Goal: Book appointment/travel/reservation

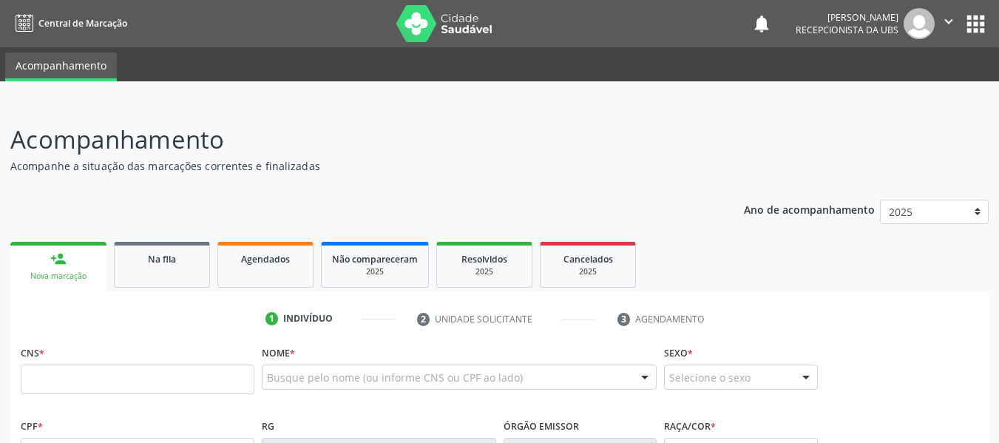
click at [105, 386] on div "CNS * Nome * Busque pelo nome (ou informe CNS ou CPF ao lado) Nenhum resultado …" at bounding box center [499, 378] width 965 height 73
click at [105, 386] on input "text" at bounding box center [138, 380] width 234 height 30
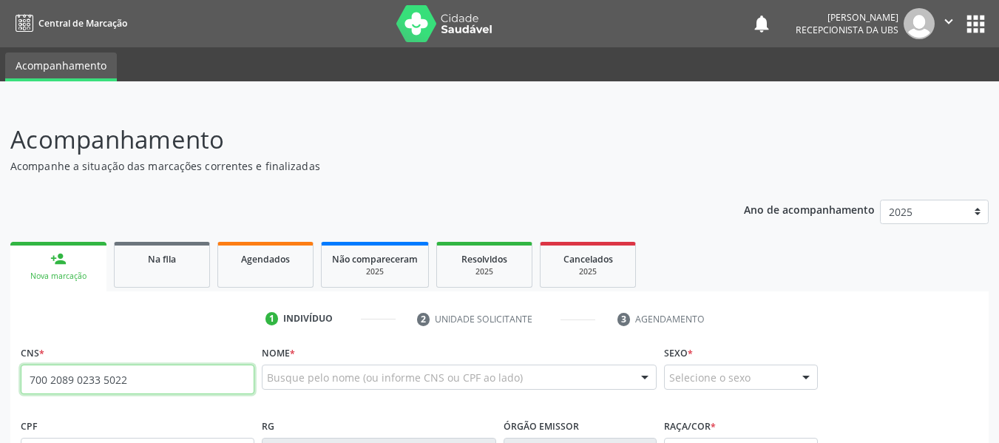
type input "700 2089 0233 5022"
type input "150.210.164-58"
type input "[DATE]"
type input "[PERSON_NAME]"
type input "[PHONE_NUMBER]"
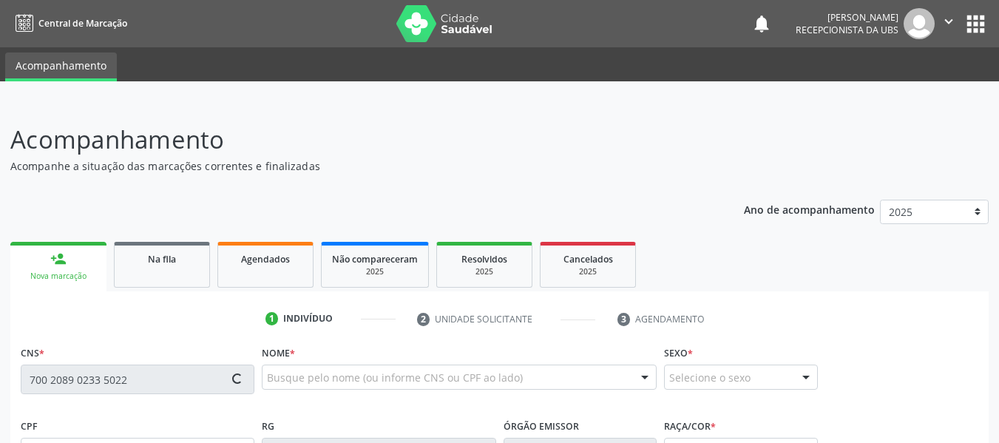
type input "S/N"
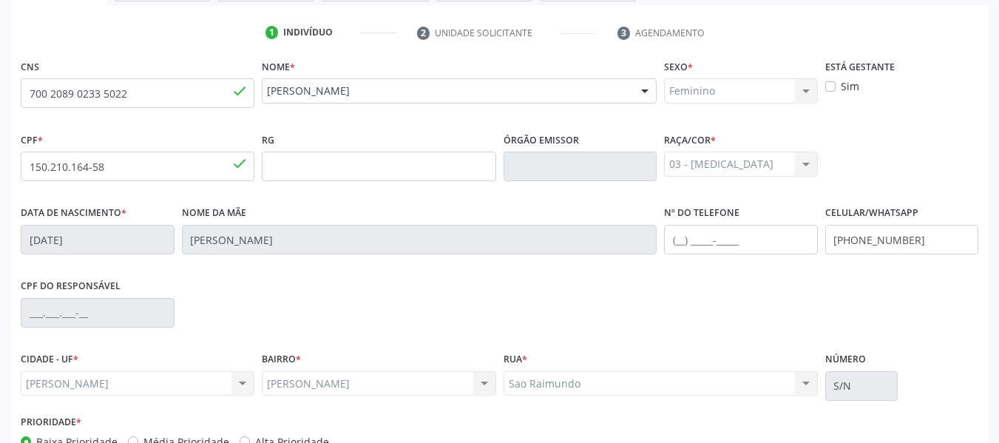
scroll to position [379, 0]
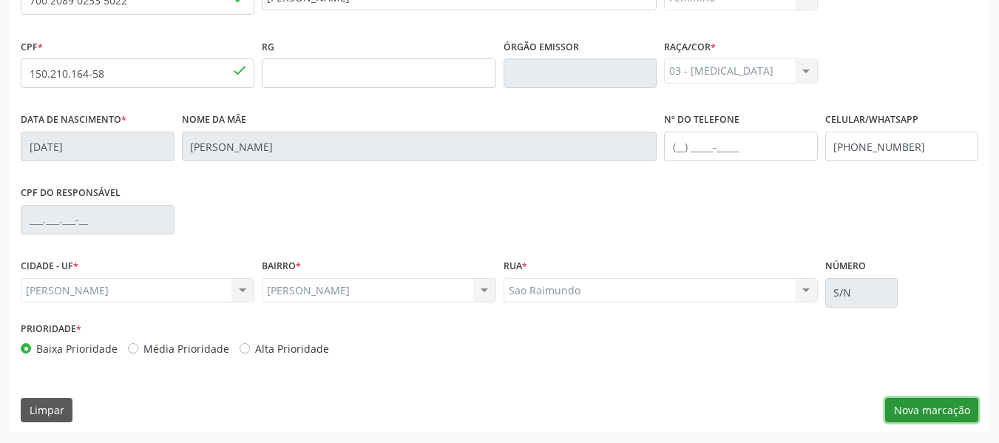
click at [934, 410] on button "Nova marcação" at bounding box center [931, 410] width 93 height 25
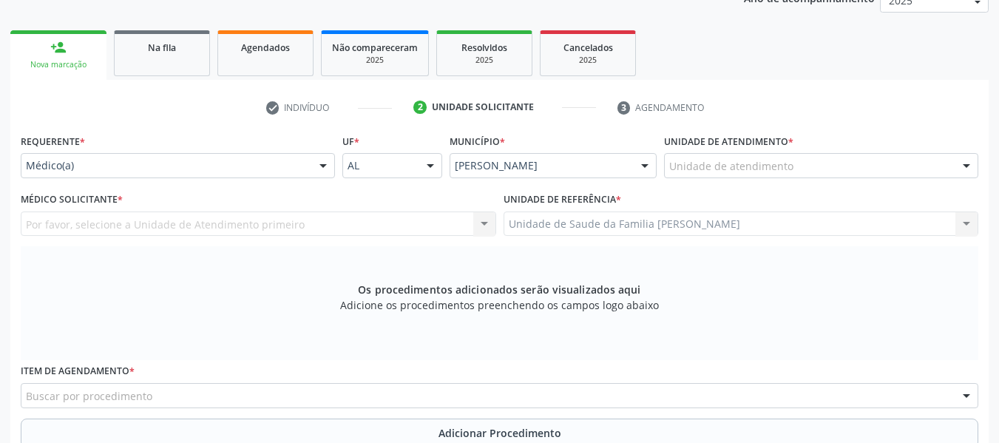
scroll to position [152, 0]
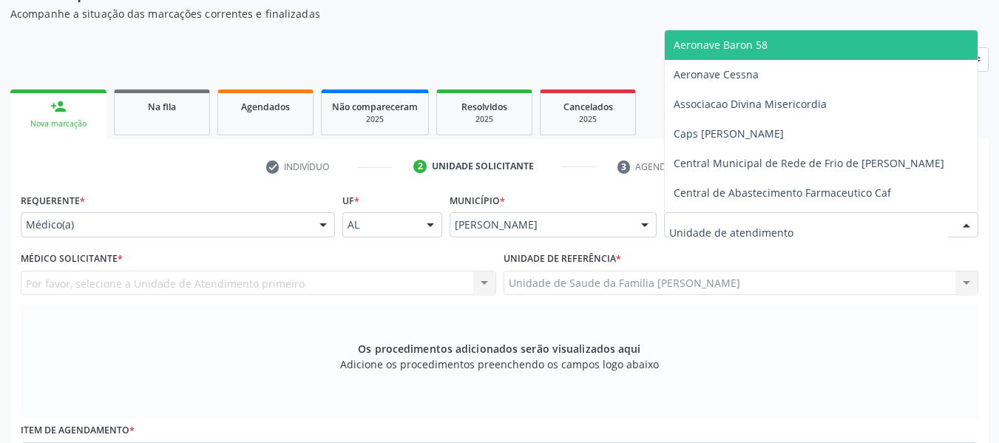
click at [950, 222] on div at bounding box center [821, 224] width 314 height 25
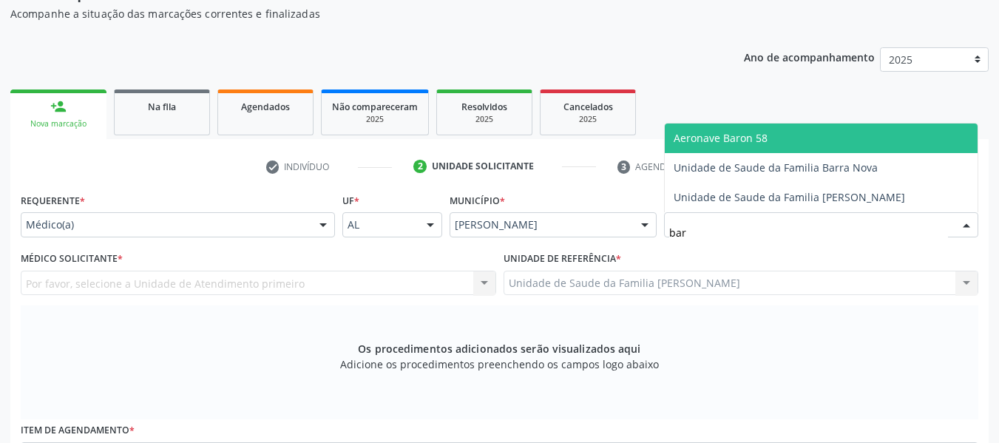
type input "barr"
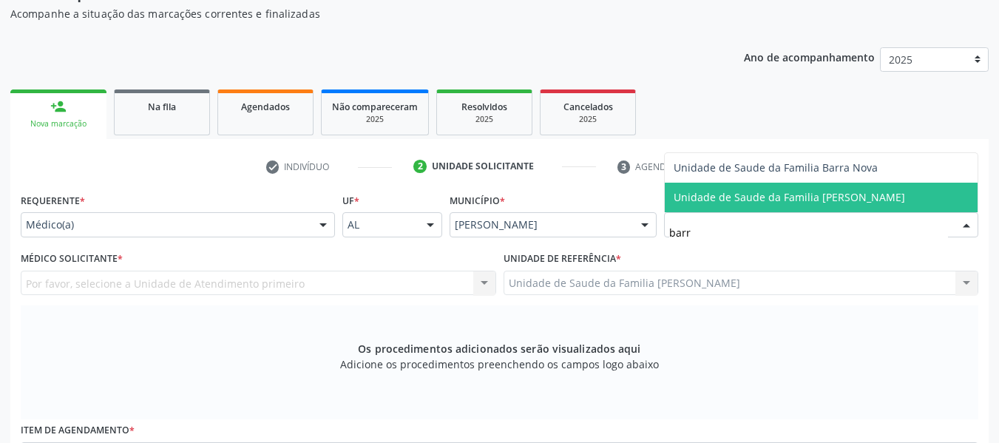
click at [896, 196] on span "Unidade de Saude da Familia [PERSON_NAME]" at bounding box center [821, 198] width 313 height 30
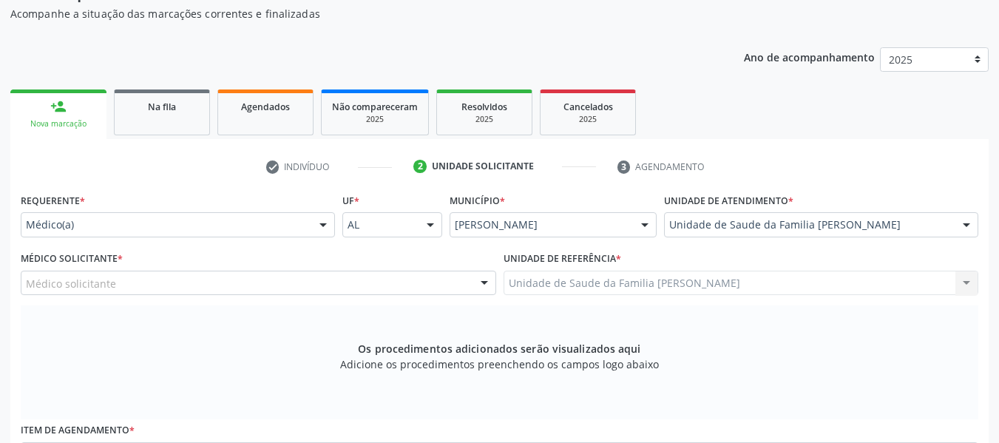
click at [896, 196] on div "Unidade de atendimento * Unidade de Saude da Familia Barro Vermelho Aeronave Ba…" at bounding box center [821, 212] width 314 height 47
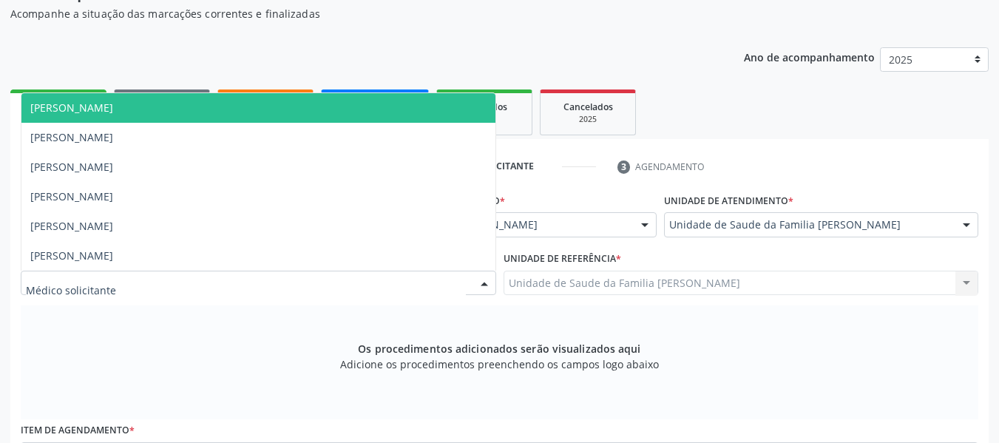
click at [485, 281] on div at bounding box center [484, 283] width 22 height 25
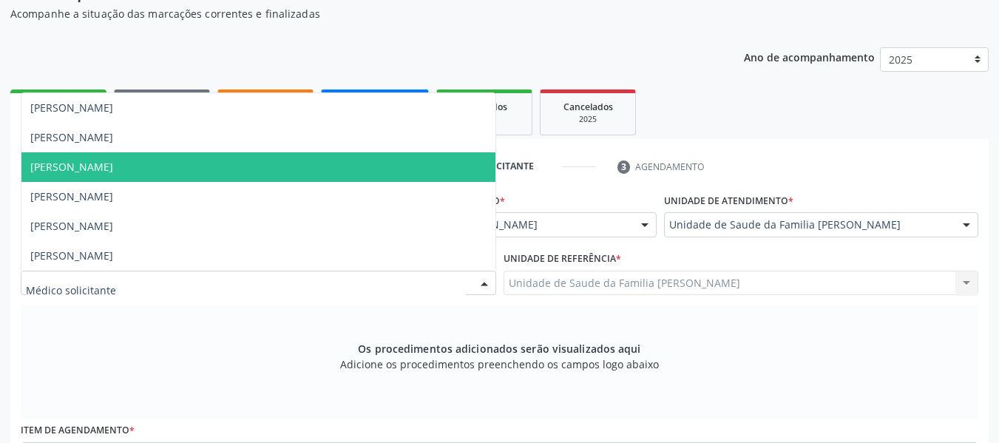
click at [113, 166] on span "[PERSON_NAME]" at bounding box center [71, 167] width 83 height 14
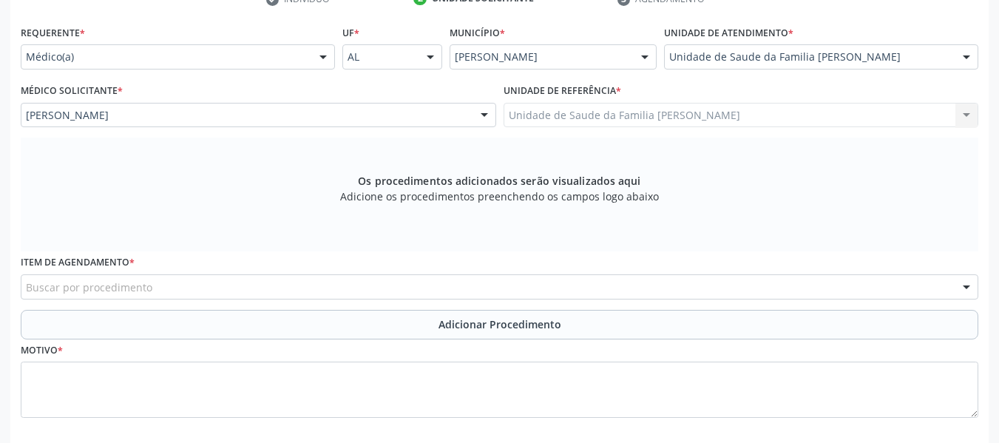
scroll to position [392, 0]
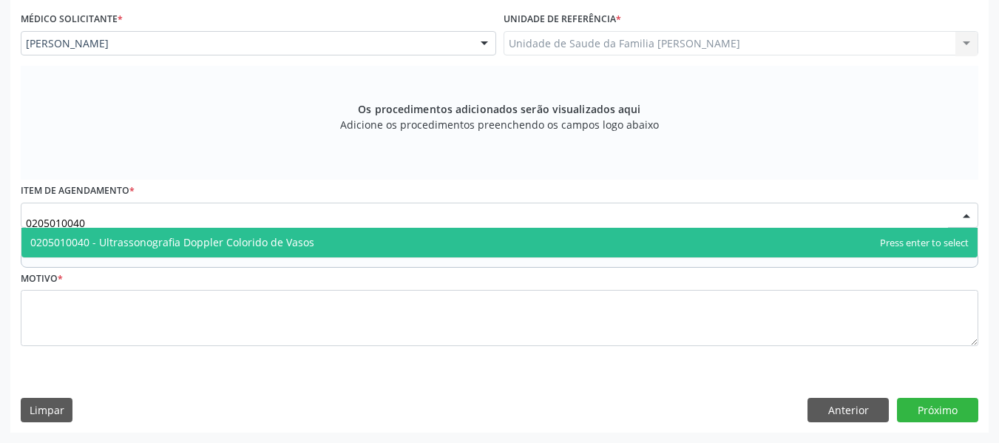
click at [142, 240] on span "0205010040 - Ultrassonografia Doppler Colorido de Vasos" at bounding box center [172, 242] width 284 height 14
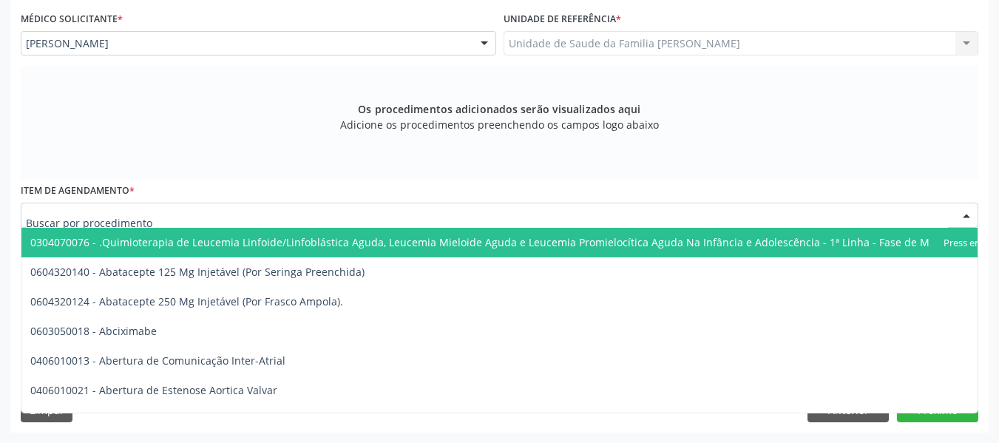
click at [311, 206] on div at bounding box center [500, 215] width 958 height 25
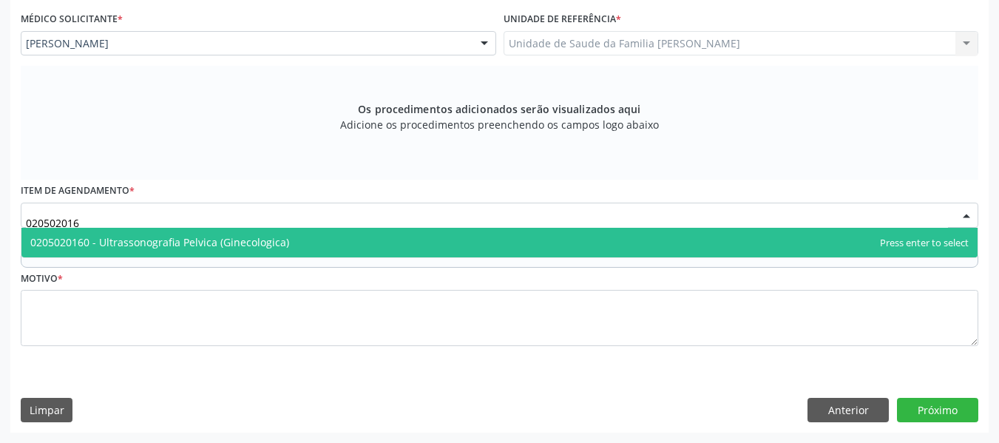
type input "0205020160"
click at [272, 243] on span "0205020160 - Ultrassonografia Pelvica (Ginecologica)" at bounding box center [159, 242] width 259 height 14
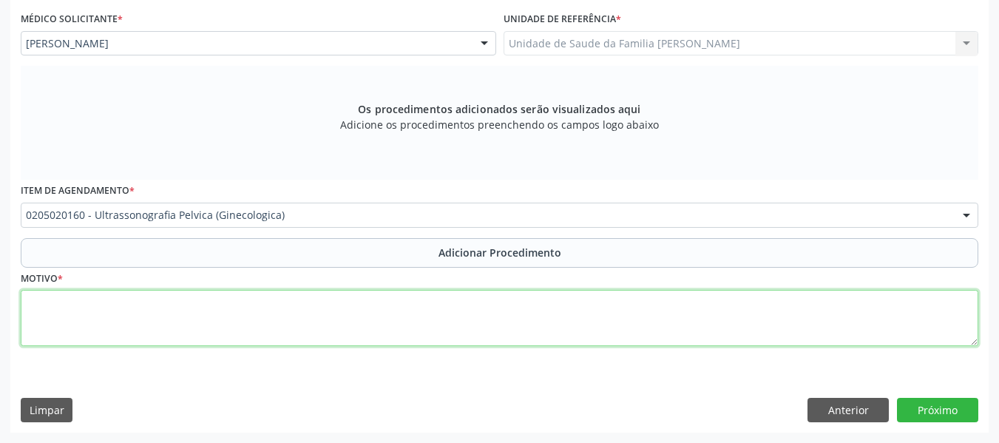
click at [102, 319] on textarea at bounding box center [500, 318] width 958 height 56
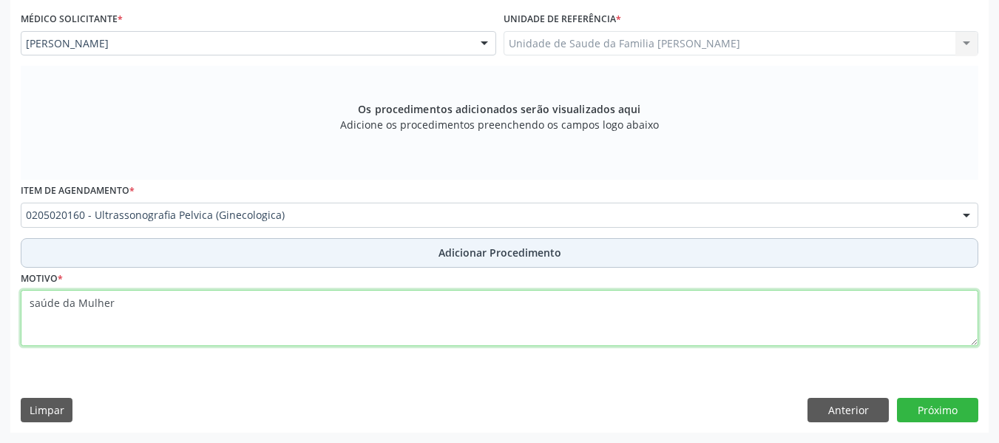
type textarea "saúde da Mulher"
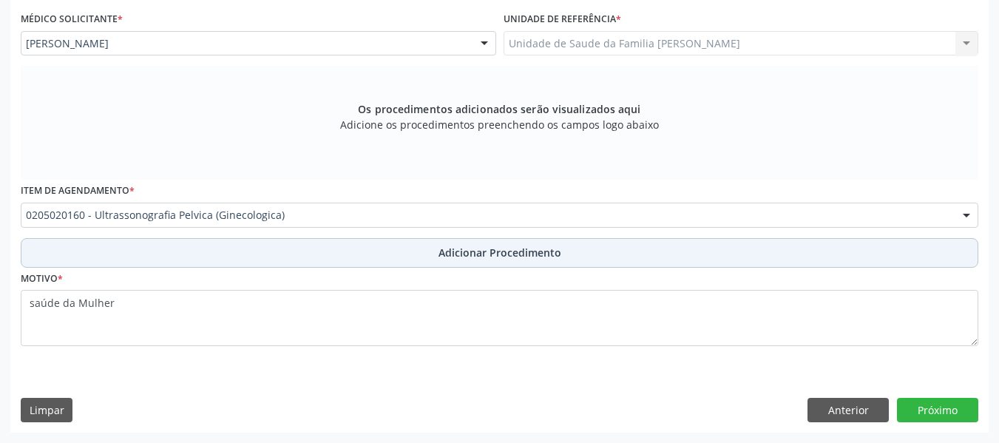
click at [472, 254] on span "Adicionar Procedimento" at bounding box center [500, 253] width 123 height 16
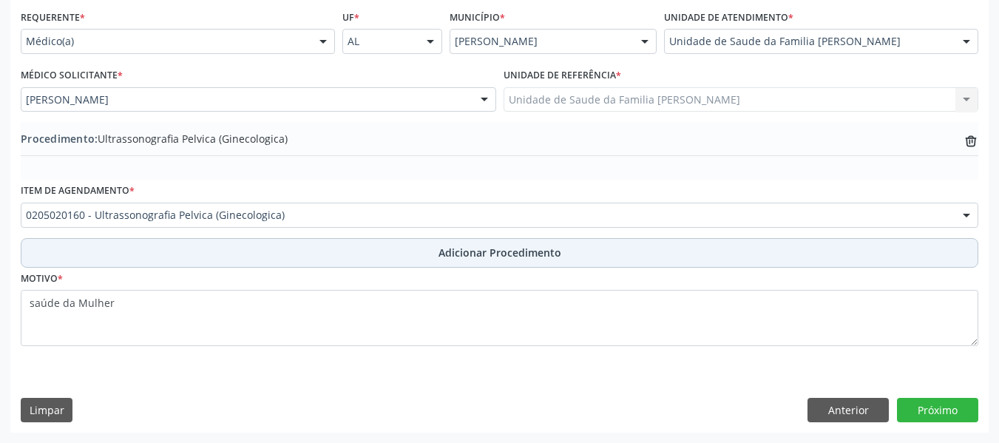
scroll to position [336, 0]
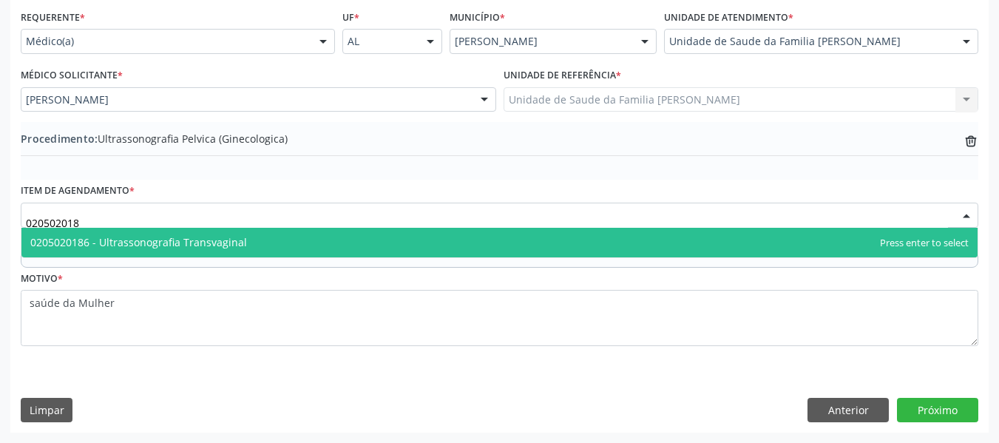
type input "0205020186"
click at [232, 246] on span "0205020186 - Ultrassonografia Transvaginal" at bounding box center [138, 242] width 217 height 14
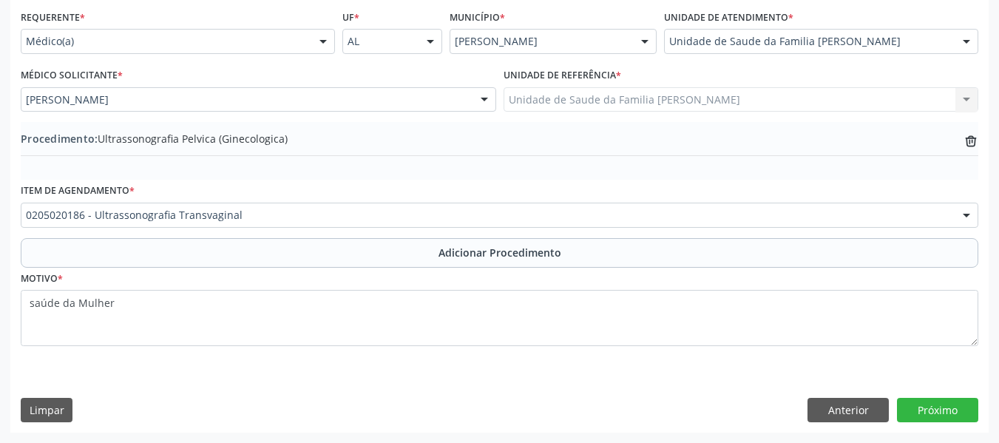
click at [232, 246] on div "Requerente * Médico(a) Médico(a) Enfermeiro(a) Paciente Nenhum resultado encont…" at bounding box center [500, 186] width 958 height 361
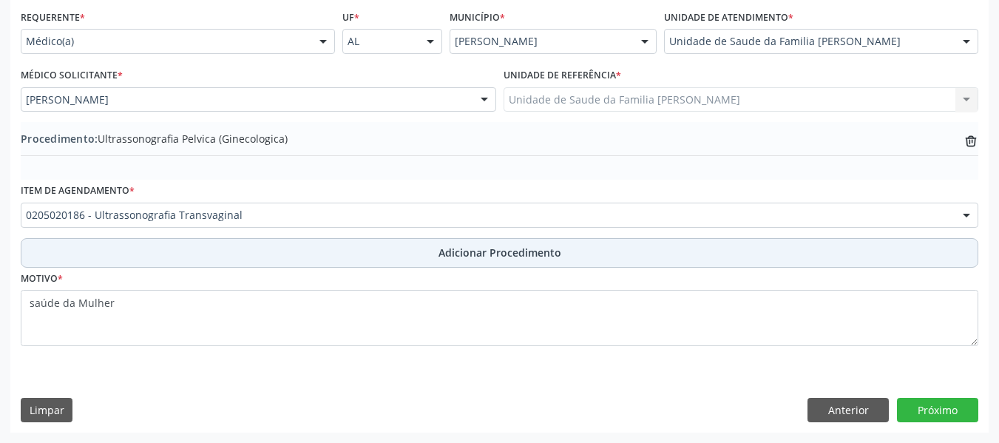
click at [497, 254] on span "Adicionar Procedimento" at bounding box center [500, 253] width 123 height 16
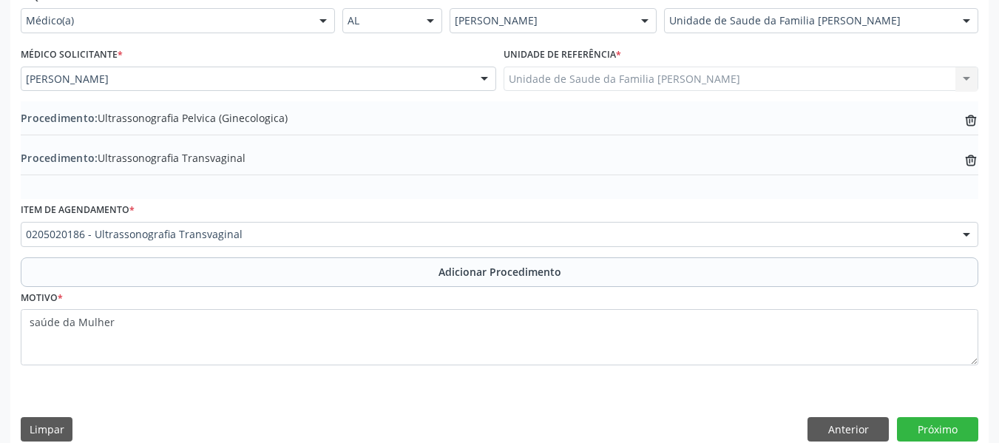
scroll to position [376, 0]
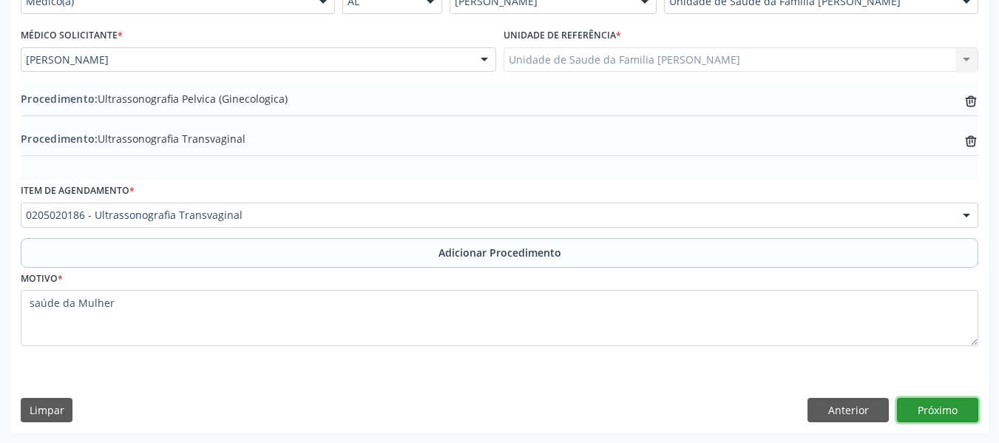
click at [941, 411] on button "Próximo" at bounding box center [937, 410] width 81 height 25
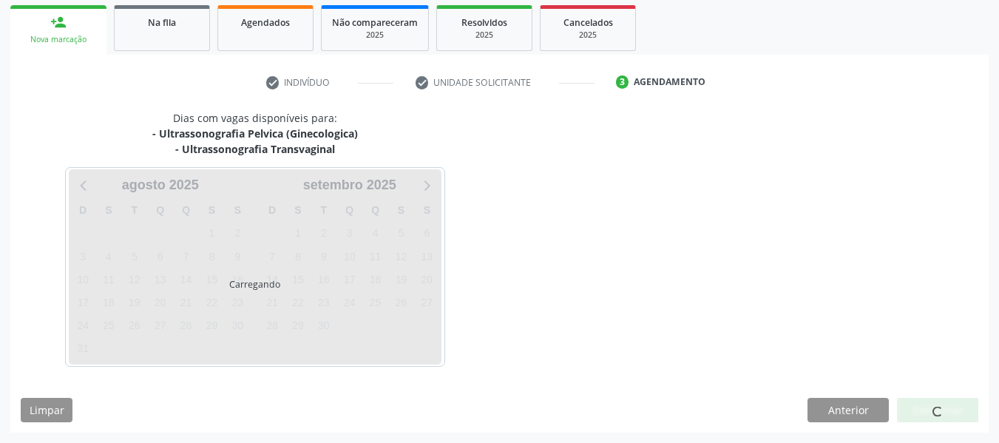
scroll to position [280, 0]
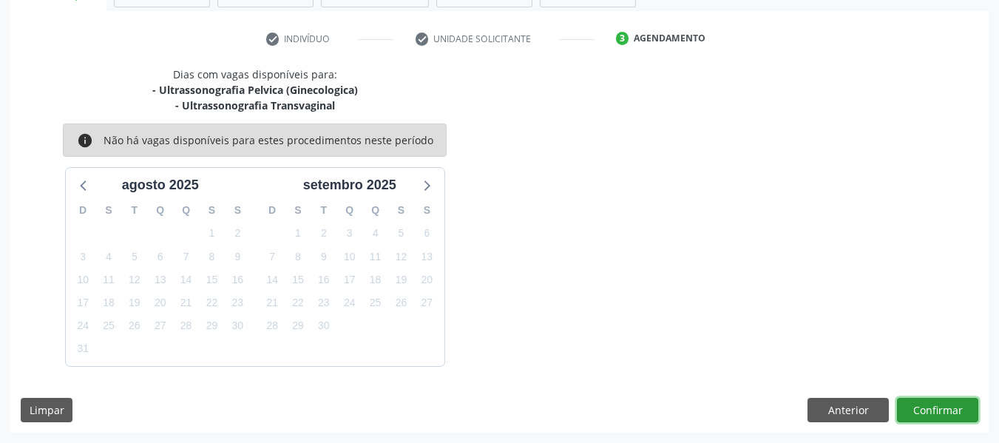
click at [942, 412] on button "Confirmar" at bounding box center [937, 410] width 81 height 25
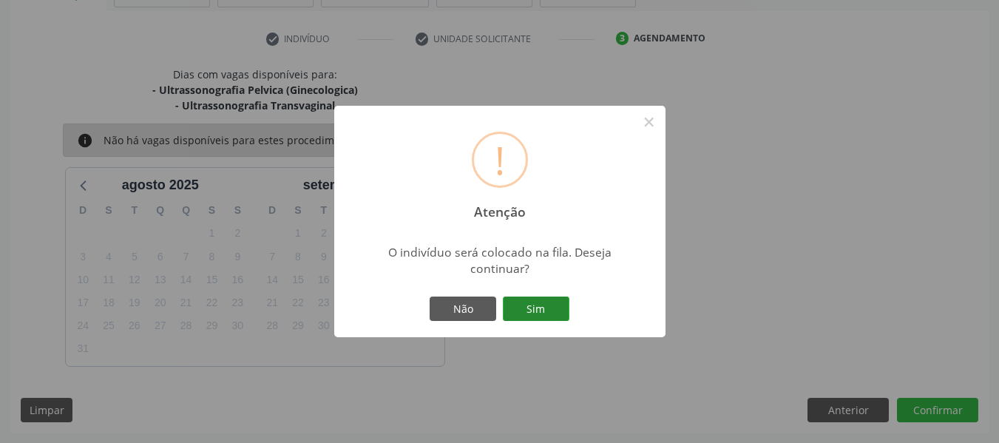
click at [547, 305] on button "Sim" at bounding box center [536, 309] width 67 height 25
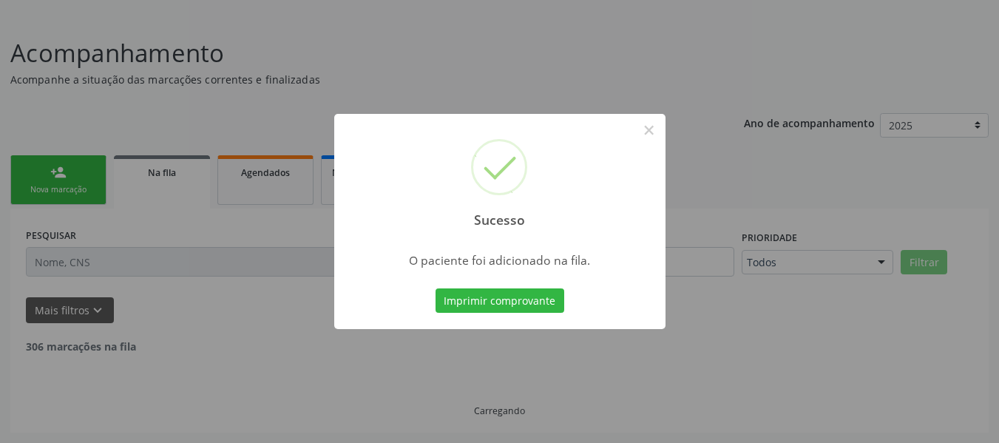
scroll to position [71, 0]
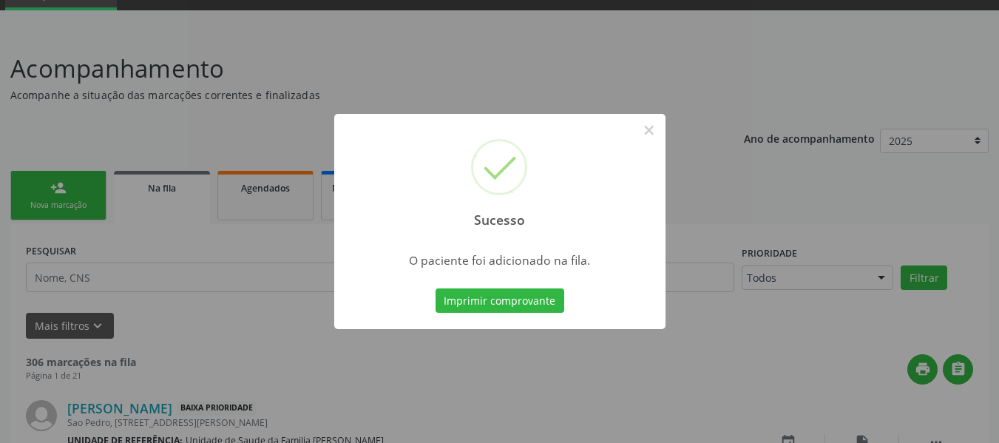
click at [42, 178] on div "Sucesso × O paciente foi adicionado na fila. Imprimir comprovante Cancel" at bounding box center [499, 221] width 999 height 443
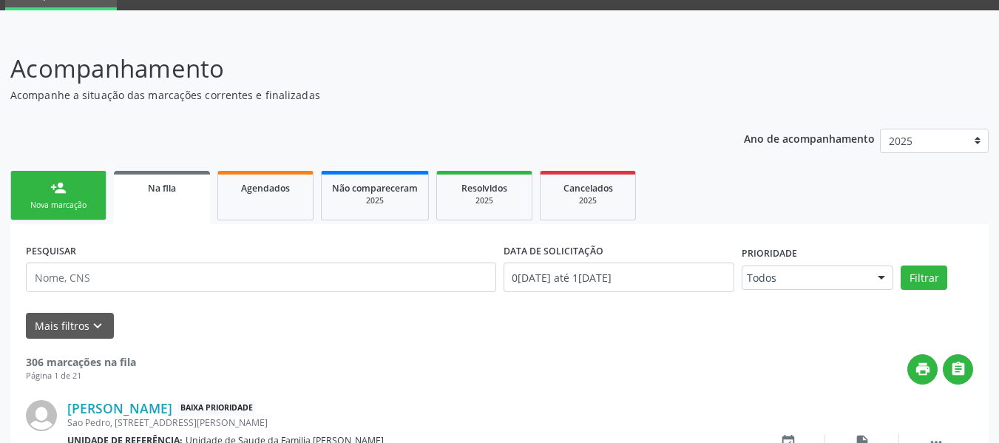
click at [33, 192] on link "person_add Nova marcação" at bounding box center [58, 196] width 96 height 50
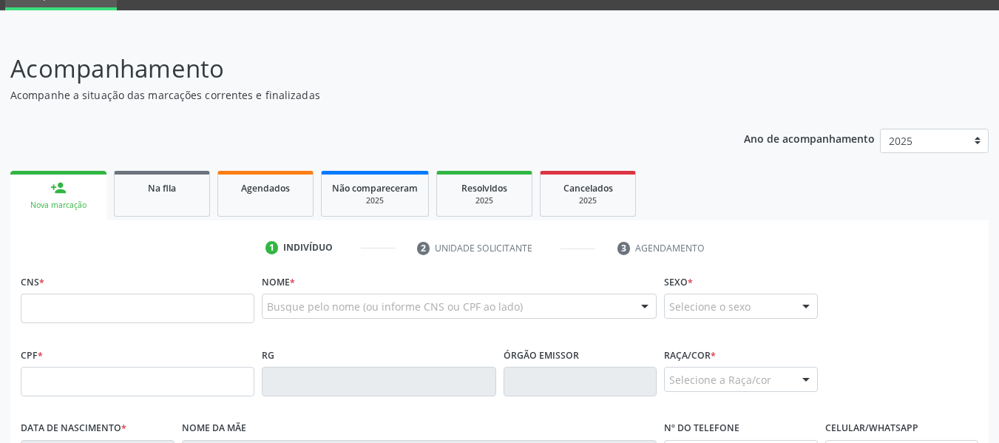
click at [97, 281] on div "CNS *" at bounding box center [138, 297] width 234 height 53
click at [80, 308] on input "text" at bounding box center [138, 309] width 234 height 30
click at [24, 283] on label "CNS *" at bounding box center [33, 282] width 24 height 23
click at [172, 314] on input "text" at bounding box center [138, 309] width 234 height 30
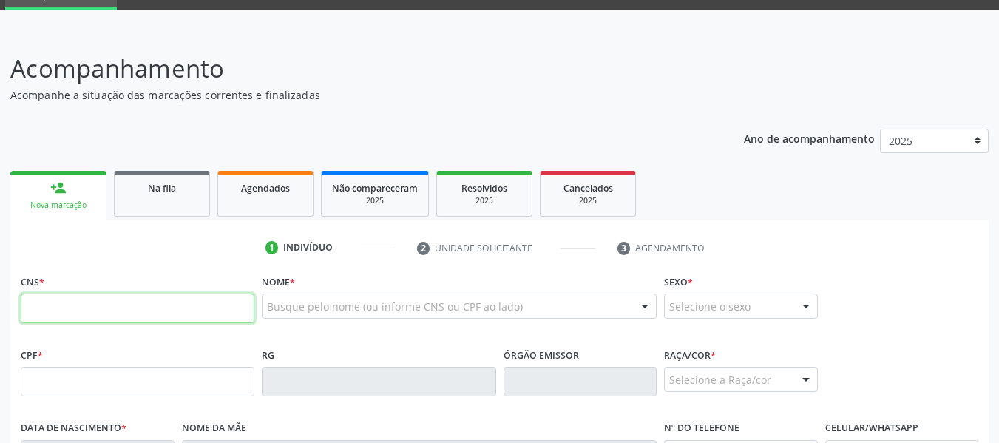
click at [197, 297] on input "text" at bounding box center [138, 309] width 234 height 30
type input "0"
type input "700 2089 0233 5022"
type input "150.210.164-58"
type input "[DATE]"
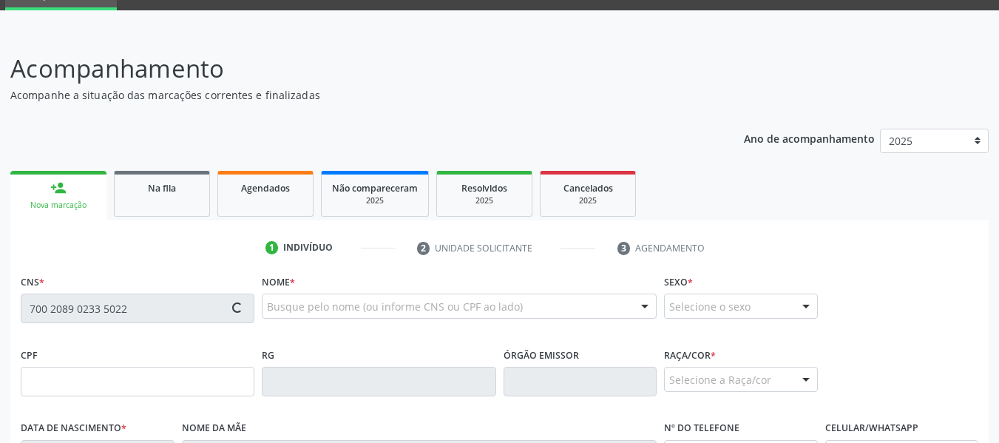
type input "[PERSON_NAME]"
type input "[PHONE_NUMBER]"
type input "S/N"
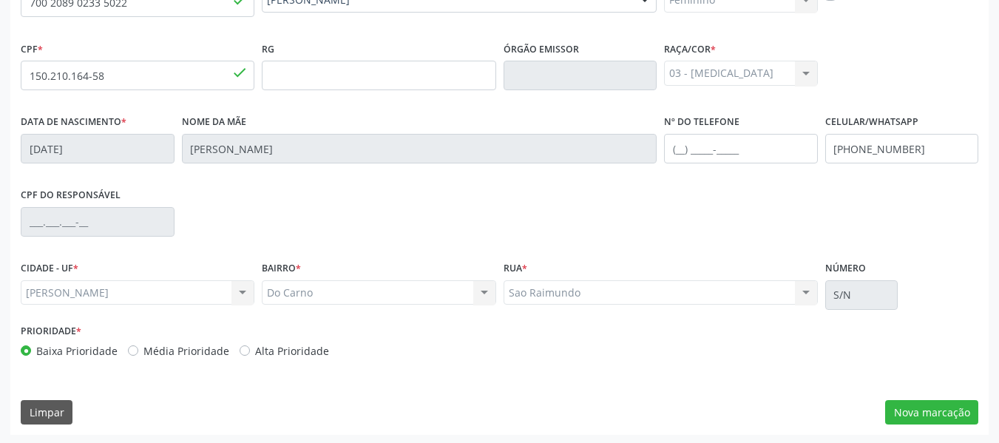
scroll to position [379, 0]
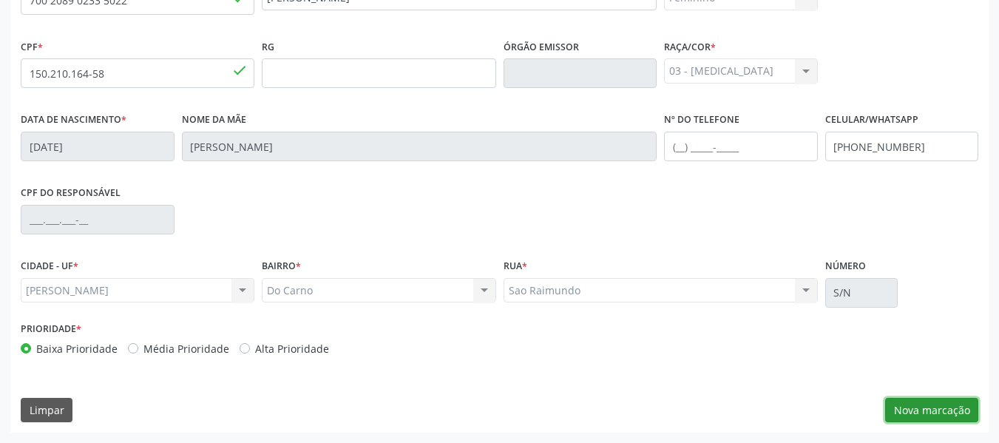
click at [933, 409] on button "Nova marcação" at bounding box center [931, 410] width 93 height 25
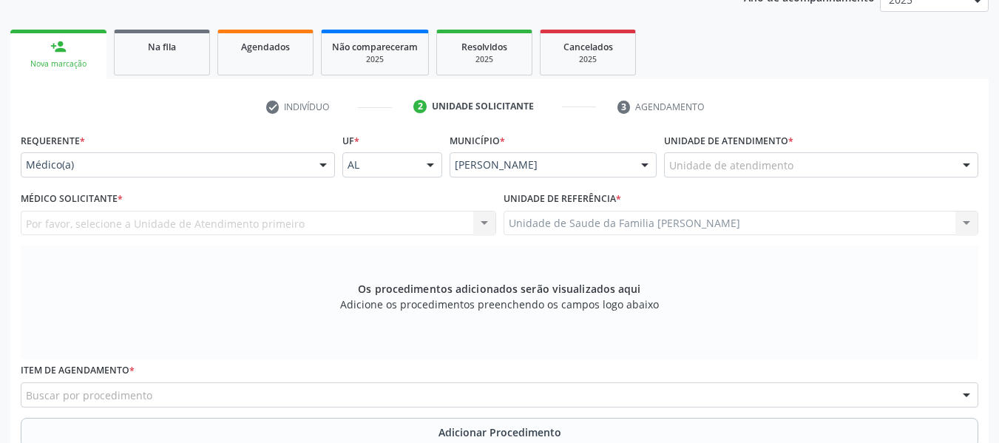
scroll to position [172, 0]
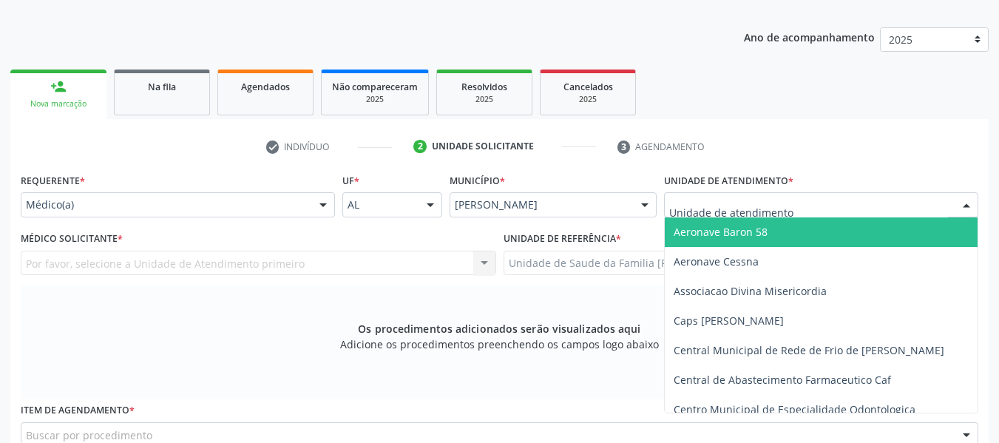
click at [966, 205] on div at bounding box center [967, 205] width 22 height 25
type input "n"
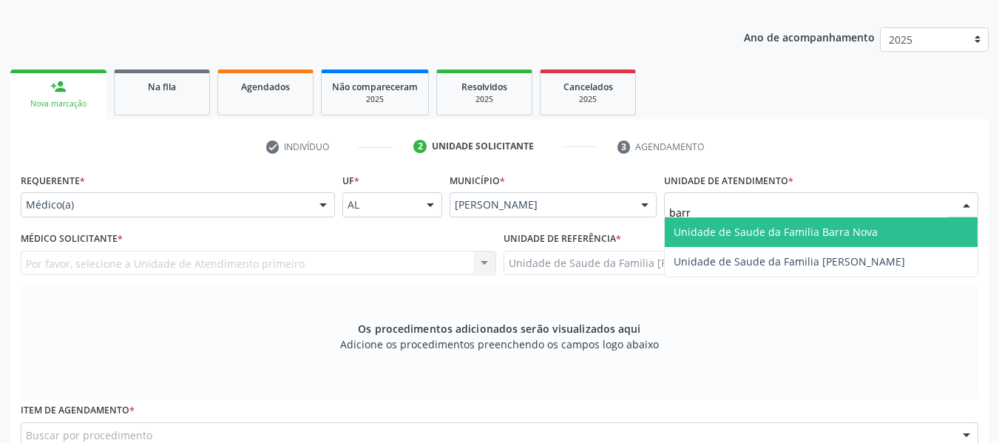
type input "barro"
click at [907, 234] on span "Unidade de Saude da Familia [PERSON_NAME]" at bounding box center [821, 232] width 313 height 30
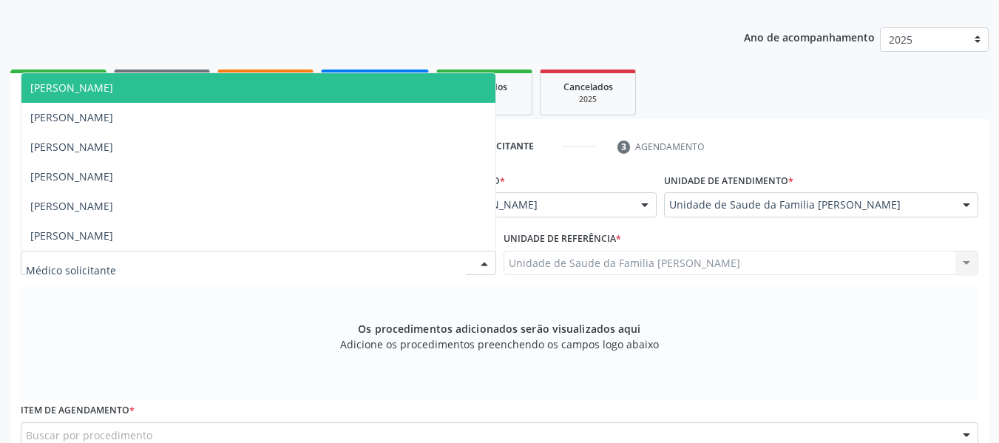
click at [484, 263] on div at bounding box center [484, 263] width 22 height 25
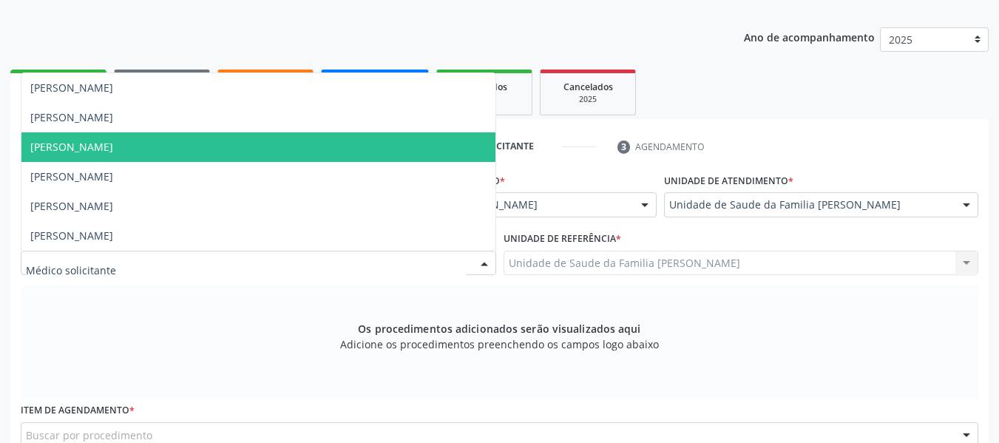
click at [113, 143] on span "[PERSON_NAME]" at bounding box center [71, 147] width 83 height 14
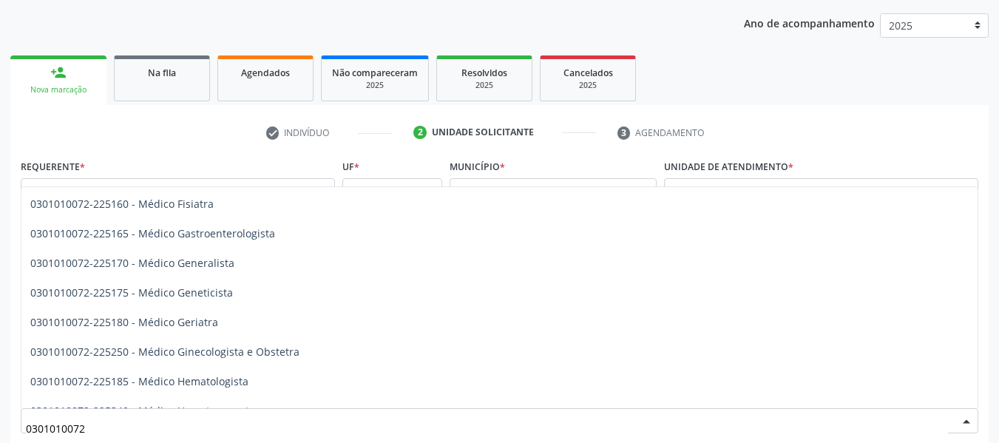
scroll to position [710, 0]
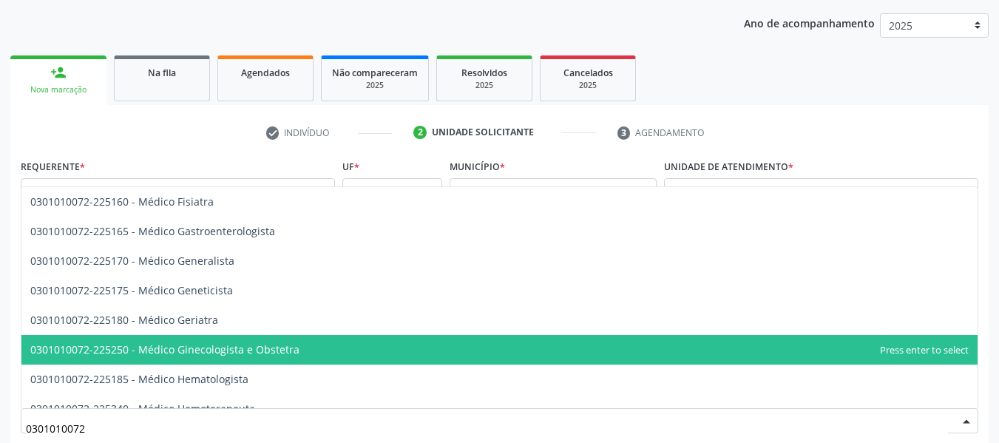
click at [253, 348] on span "0301010072-225250 - Médico Ginecologista e Obstetra" at bounding box center [164, 349] width 269 height 14
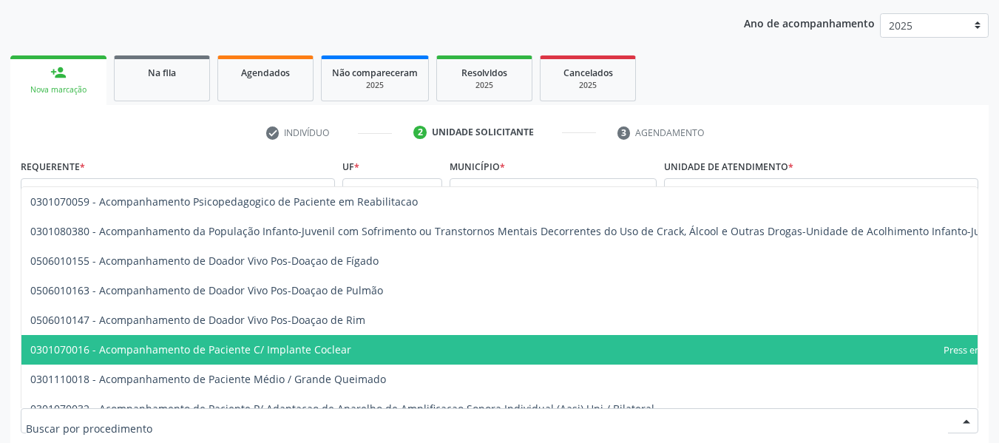
click at [967, 419] on div at bounding box center [967, 421] width 22 height 25
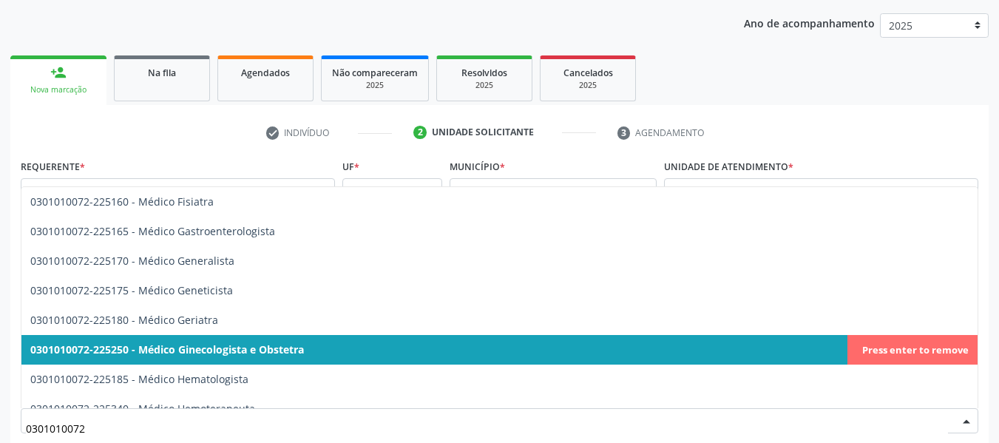
click at [285, 351] on span "0301010072-225250 - Médico Ginecologista e Obstetra" at bounding box center [167, 349] width 274 height 14
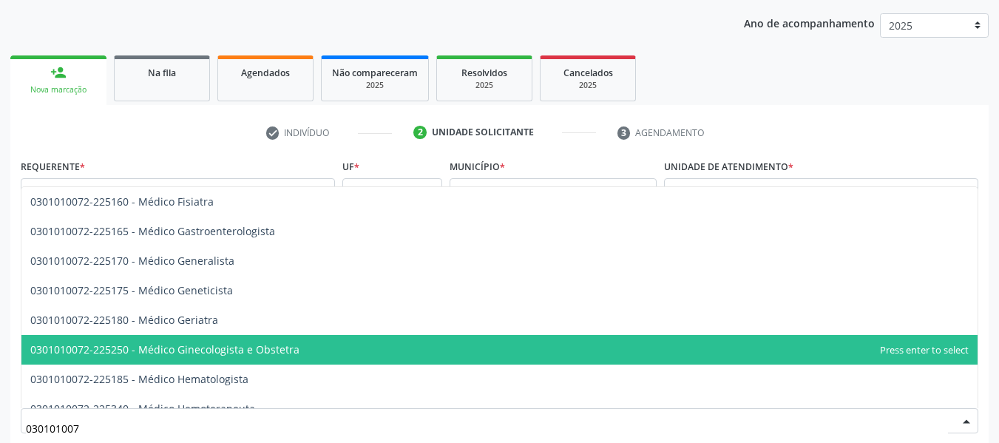
type input "0301010072"
click at [161, 348] on span "0301010072-225250 - Médico Ginecologista e Obstetra" at bounding box center [164, 349] width 269 height 14
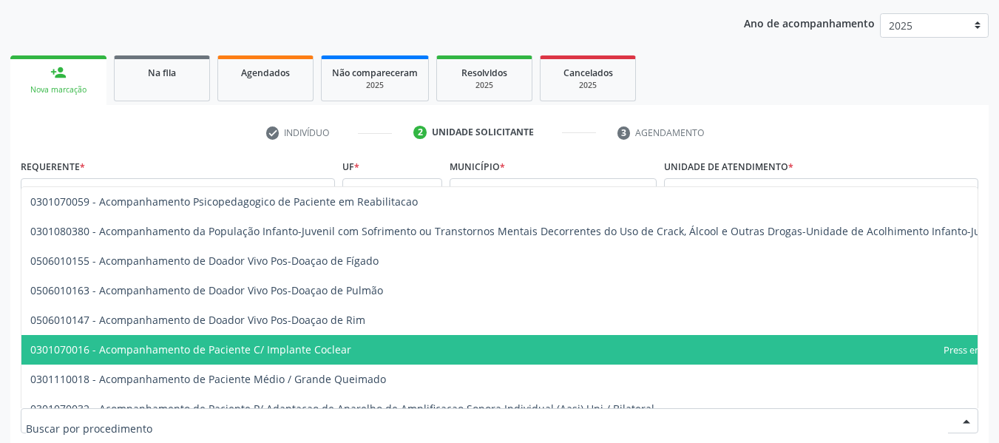
click at [970, 422] on div at bounding box center [967, 421] width 22 height 25
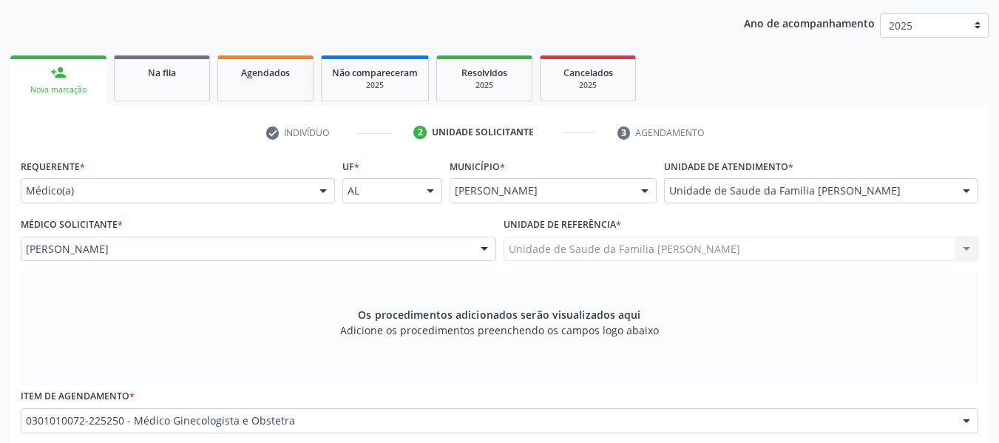
drag, startPoint x: 970, startPoint y: 422, endPoint x: 1004, endPoint y: 439, distance: 38.0
click at [999, 257] on html "Central de Marcação notifications [PERSON_NAME] Recepcionista da UBS  Configur…" at bounding box center [499, 35] width 999 height 443
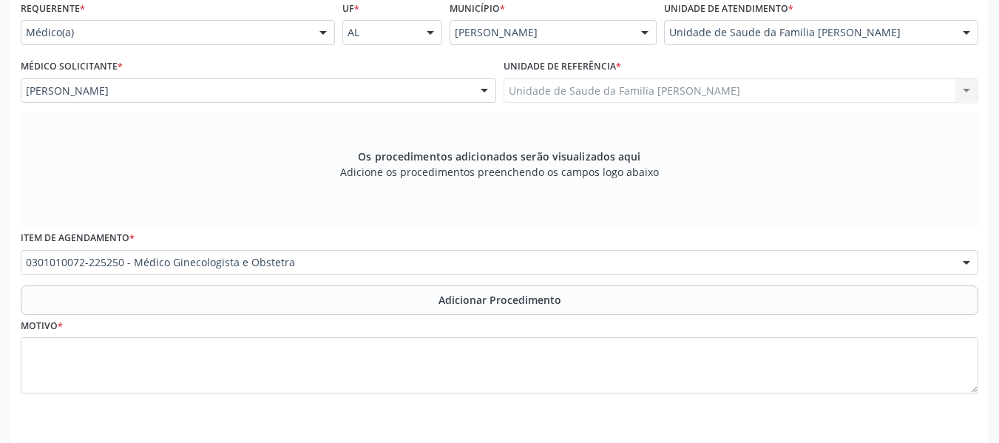
scroll to position [392, 0]
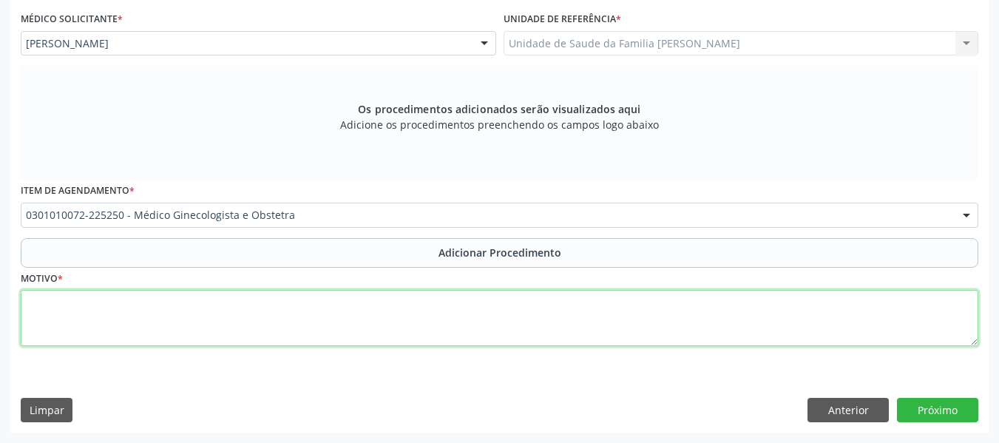
click at [115, 320] on textarea at bounding box center [500, 318] width 958 height 56
type textarea "m"
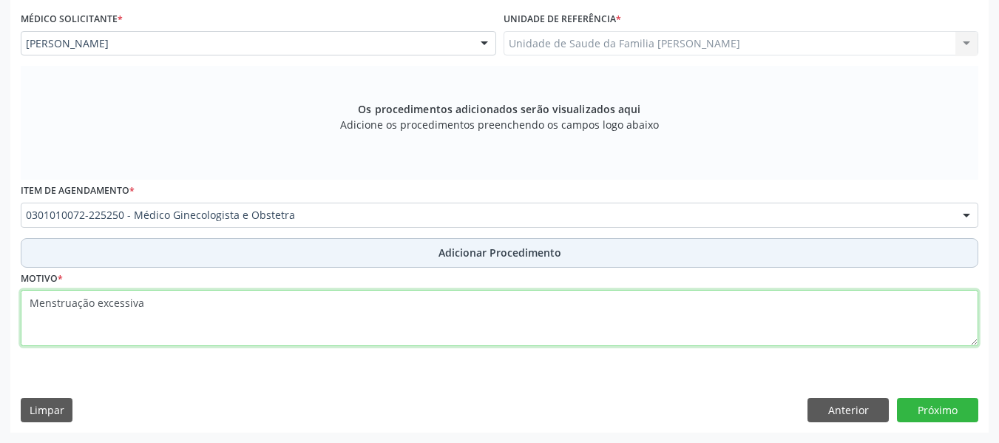
type textarea "Menstruação excessiva"
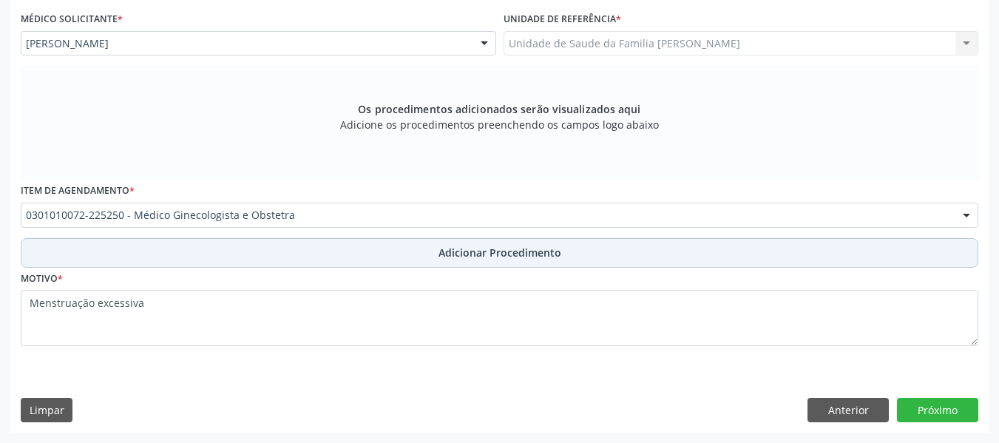
click at [505, 250] on span "Adicionar Procedimento" at bounding box center [500, 253] width 123 height 16
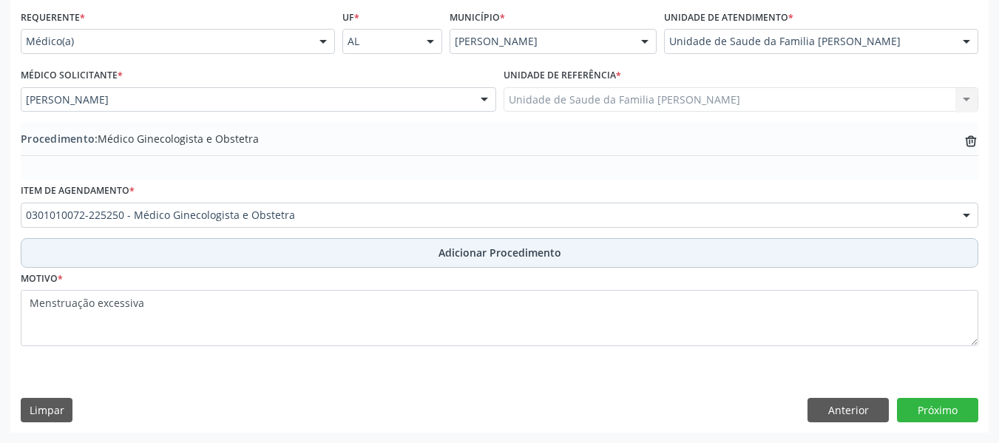
scroll to position [336, 0]
click at [505, 250] on span "Adicionar Procedimento" at bounding box center [500, 253] width 123 height 16
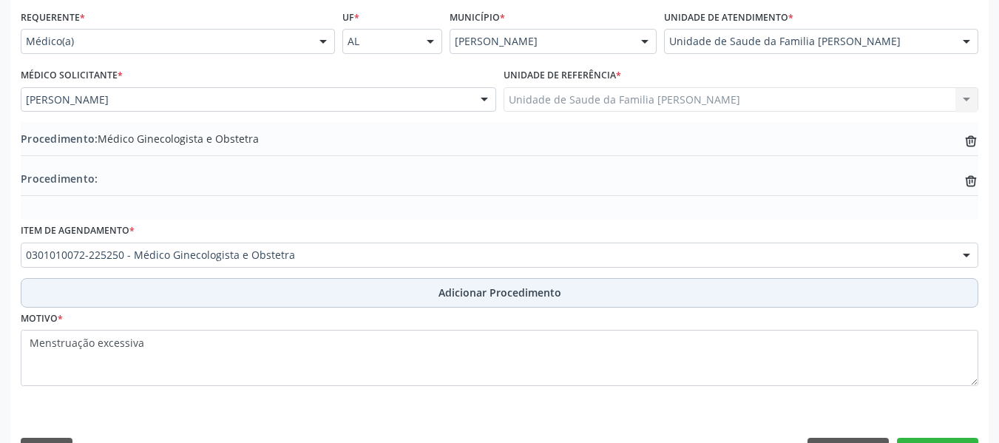
scroll to position [376, 0]
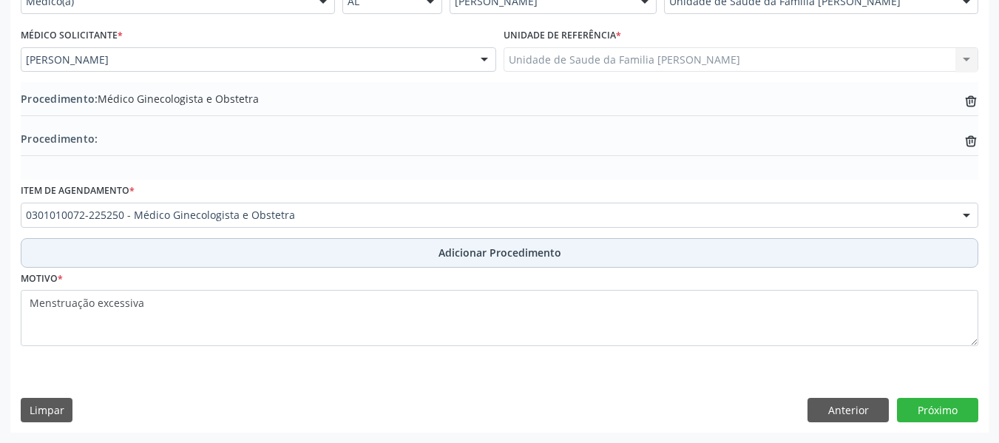
click at [505, 250] on span "Adicionar Procedimento" at bounding box center [500, 253] width 123 height 16
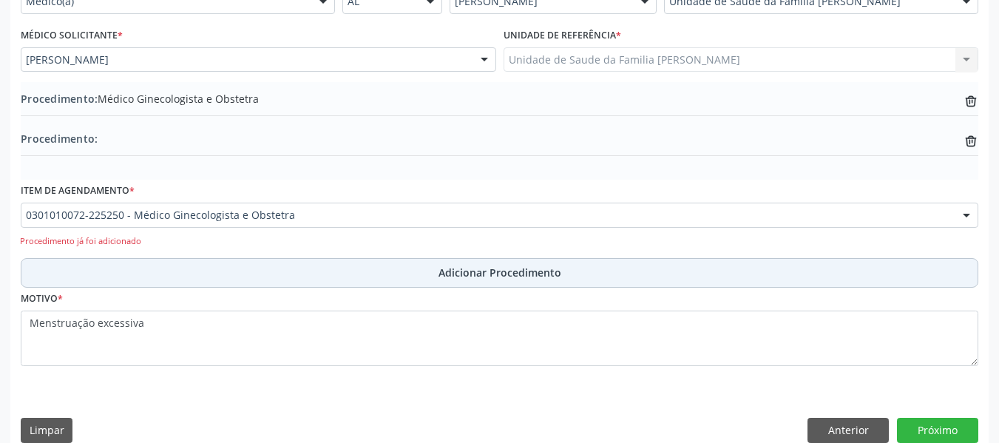
scroll to position [392, 0]
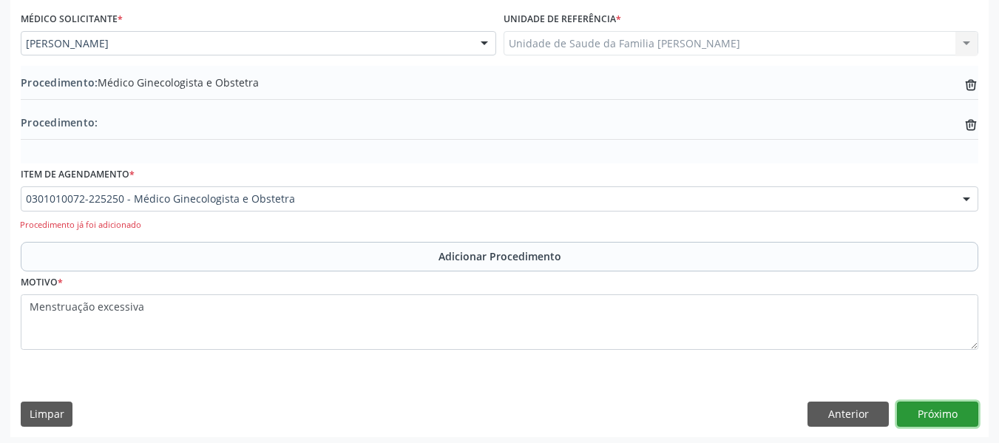
click at [936, 413] on button "Próximo" at bounding box center [937, 414] width 81 height 25
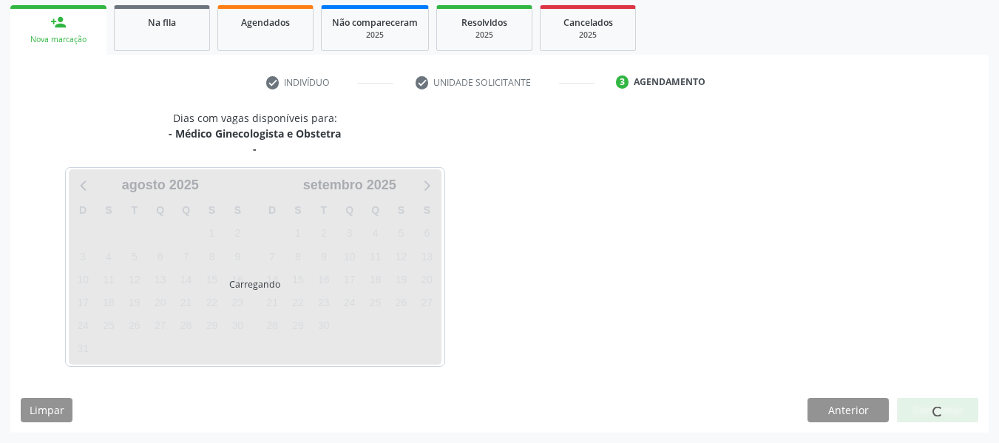
scroll to position [280, 0]
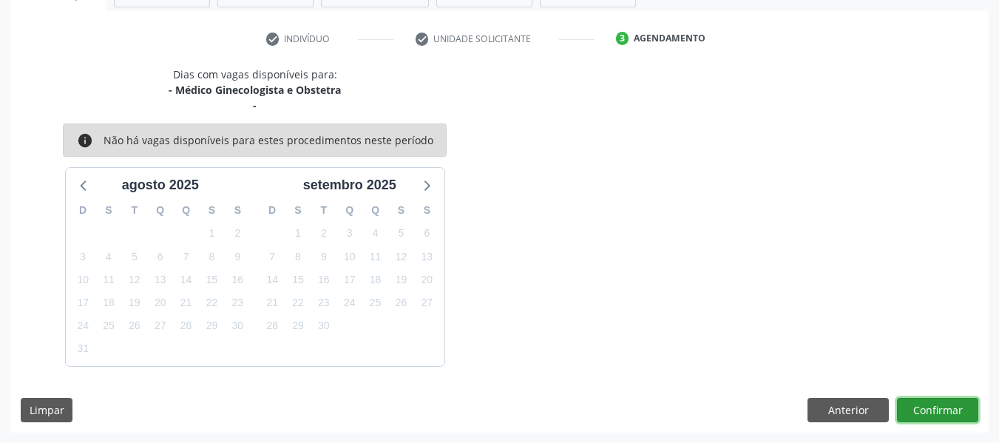
click at [936, 413] on button "Confirmar" at bounding box center [937, 410] width 81 height 25
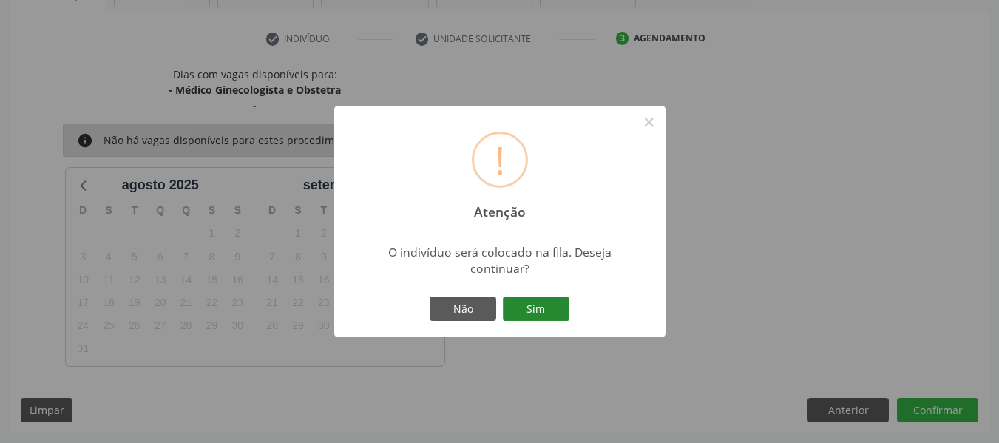
click at [538, 311] on button "Sim" at bounding box center [536, 309] width 67 height 25
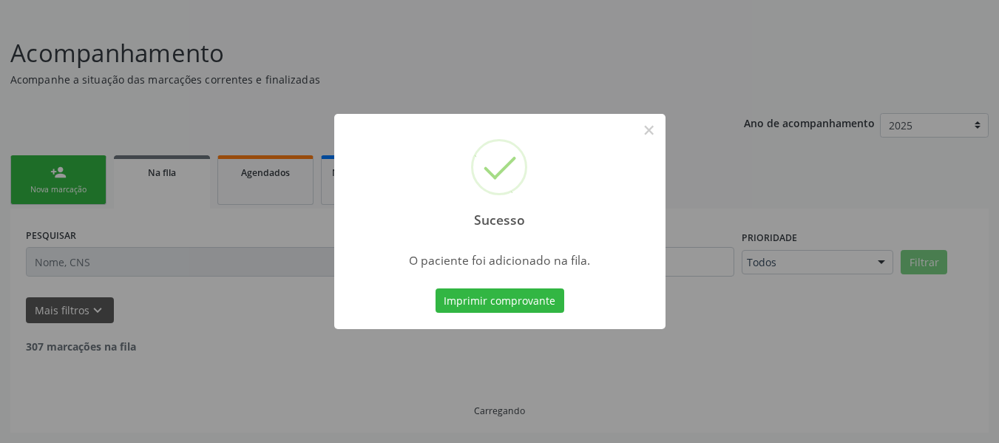
scroll to position [71, 0]
